Goal: Information Seeking & Learning: Learn about a topic

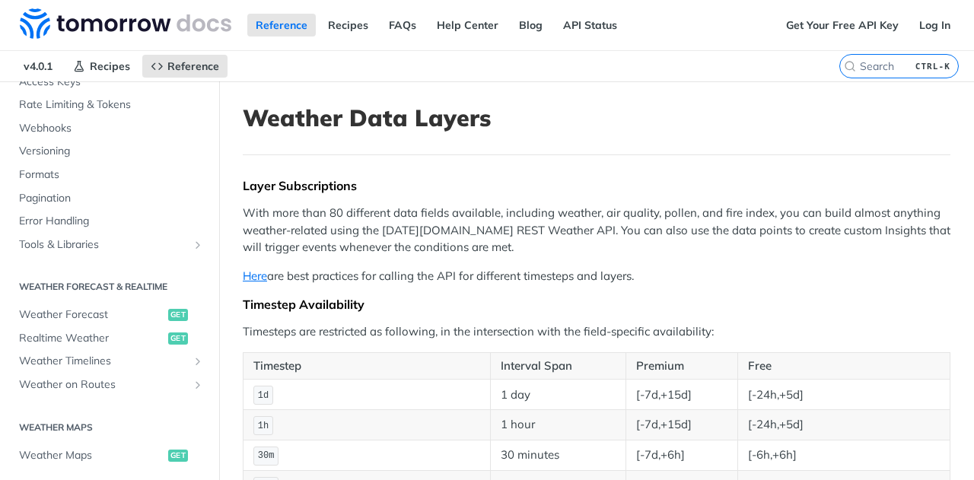
scroll to position [521, 0]
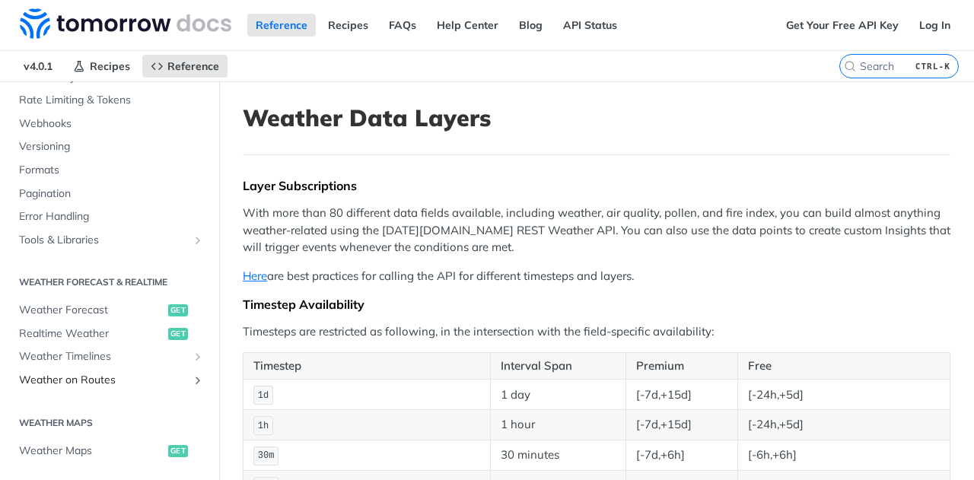
click at [107, 381] on span "Weather on Routes" at bounding box center [103, 380] width 169 height 15
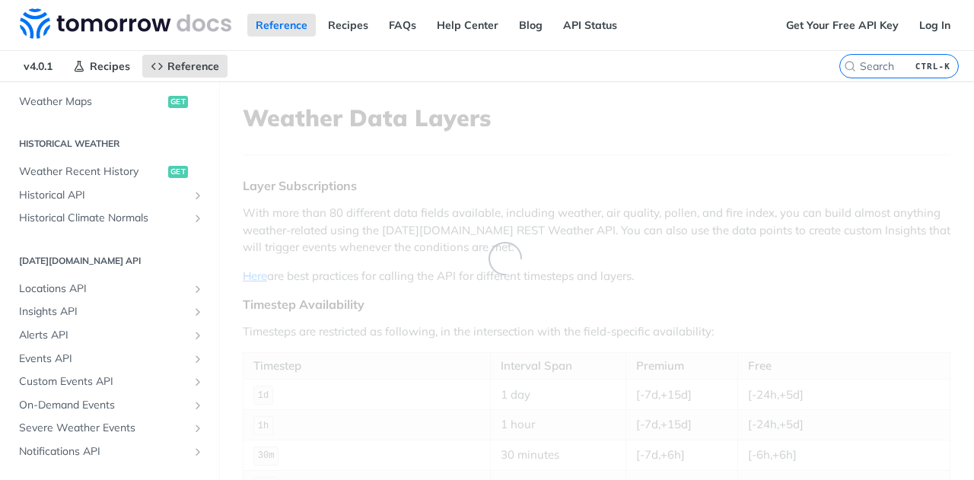
scroll to position [146, 0]
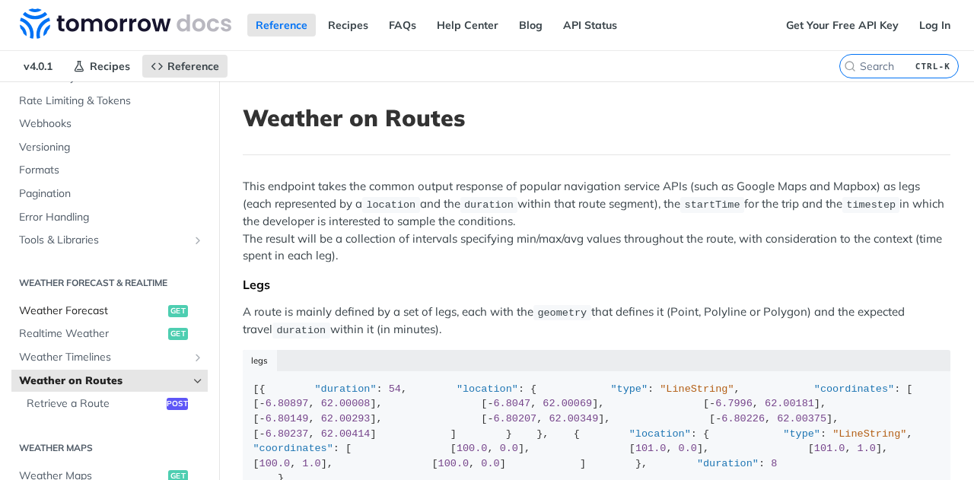
click at [97, 304] on span "Weather Forecast" at bounding box center [91, 311] width 145 height 15
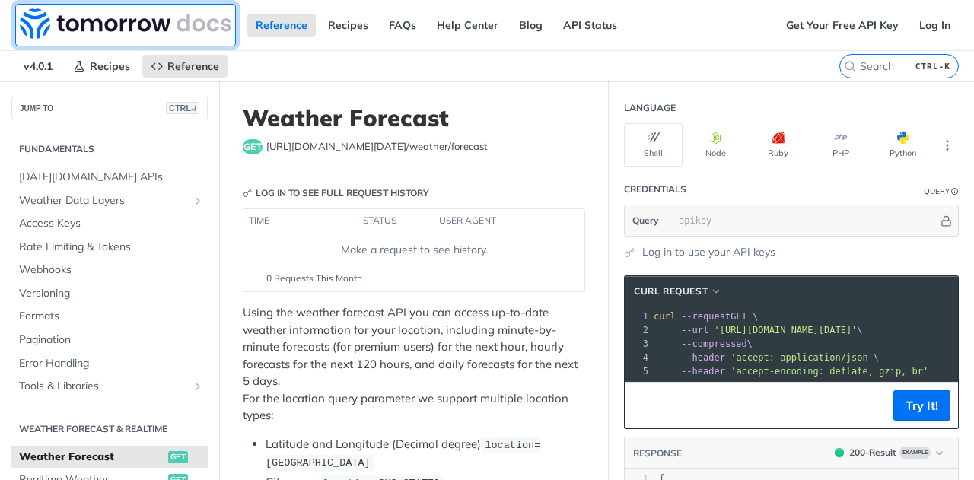
click at [48, 24] on img at bounding box center [126, 23] width 212 height 30
